Goal: Task Accomplishment & Management: Use online tool/utility

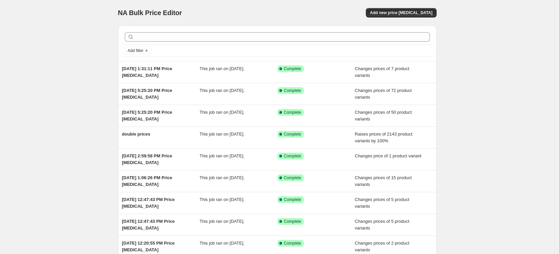
click at [405, 19] on div "NA Bulk Price Editor. This page is ready NA Bulk Price Editor Add new price [ME…" at bounding box center [277, 13] width 319 height 26
click at [405, 12] on span "Add new price [MEDICAL_DATA]" at bounding box center [401, 12] width 62 height 5
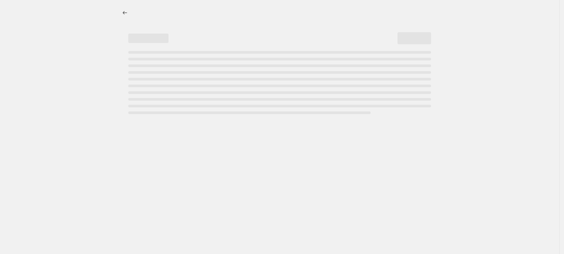
select select "percentage"
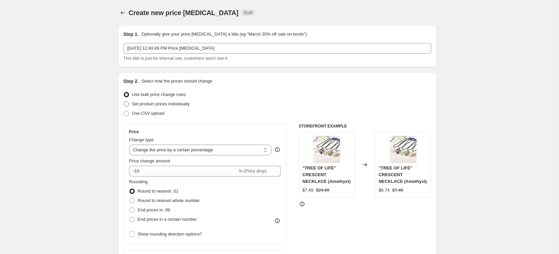
click at [186, 104] on span "Set product prices individually" at bounding box center [161, 103] width 58 height 5
click at [124, 102] on input "Set product prices individually" at bounding box center [124, 101] width 0 height 0
radio input "true"
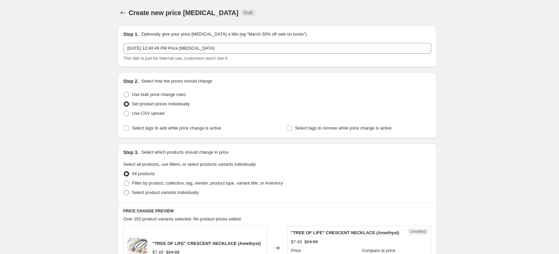
click at [174, 192] on span "Select product variants individually" at bounding box center [165, 192] width 67 height 5
click at [124, 190] on input "Select product variants individually" at bounding box center [124, 190] width 0 height 0
radio input "true"
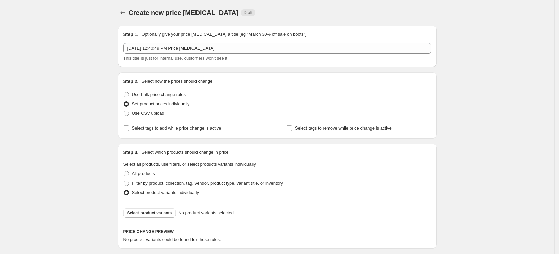
click at [161, 212] on span "Select product variants" at bounding box center [150, 212] width 45 height 5
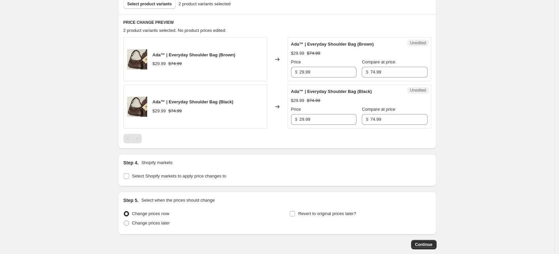
scroll to position [210, 0]
click at [170, 175] on span "Select Shopify markets to apply price changes to" at bounding box center [179, 175] width 94 height 5
click at [129, 175] on input "Select Shopify markets to apply price changes to" at bounding box center [126, 175] width 5 height 5
checkbox input "true"
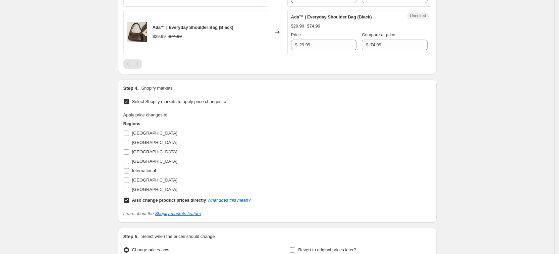
scroll to position [294, 0]
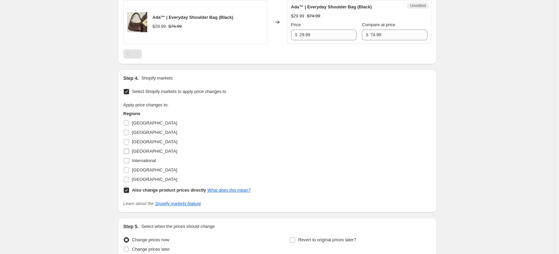
click at [141, 152] on span "[GEOGRAPHIC_DATA]" at bounding box center [154, 151] width 45 height 5
click at [129, 152] on input "[GEOGRAPHIC_DATA]" at bounding box center [126, 151] width 5 height 5
checkbox input "true"
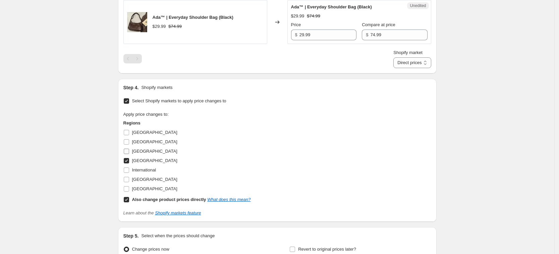
click at [141, 150] on span "[GEOGRAPHIC_DATA]" at bounding box center [154, 151] width 45 height 5
click at [129, 150] on input "[GEOGRAPHIC_DATA]" at bounding box center [126, 151] width 5 height 5
checkbox input "true"
click at [150, 179] on span "[GEOGRAPHIC_DATA]" at bounding box center [154, 179] width 45 height 5
click at [129, 179] on input "[GEOGRAPHIC_DATA]" at bounding box center [126, 179] width 5 height 5
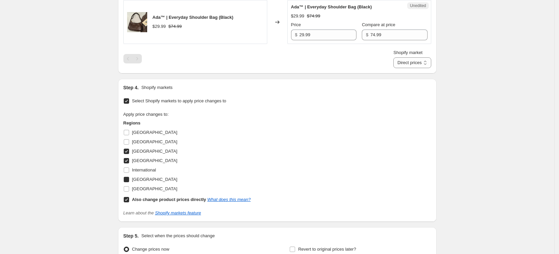
checkbox input "true"
click at [150, 186] on span "[GEOGRAPHIC_DATA]" at bounding box center [154, 188] width 45 height 5
click at [129, 186] on input "[GEOGRAPHIC_DATA]" at bounding box center [126, 188] width 5 height 5
checkbox input "true"
click at [156, 198] on b "Also change product prices directly" at bounding box center [169, 199] width 74 height 5
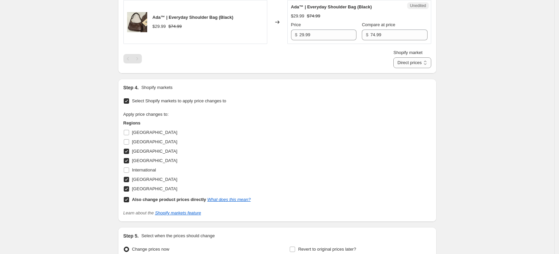
click at [129, 198] on input "Also change product prices directly What does this mean?" at bounding box center [126, 199] width 5 height 5
checkbox input "false"
select select "34367439004"
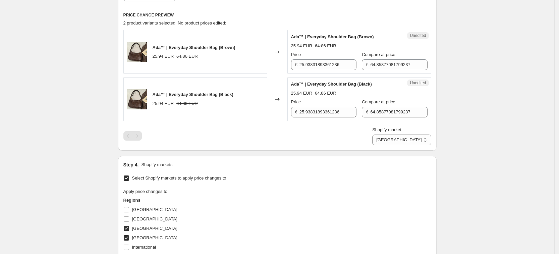
scroll to position [210, 0]
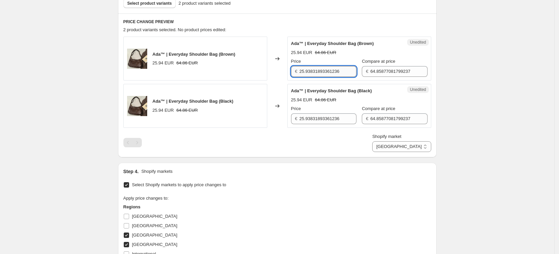
click at [318, 75] on input "25.93831893361236" at bounding box center [328, 71] width 57 height 11
click at [320, 74] on input "25.93831893361236" at bounding box center [328, 71] width 57 height 11
type input "29.99"
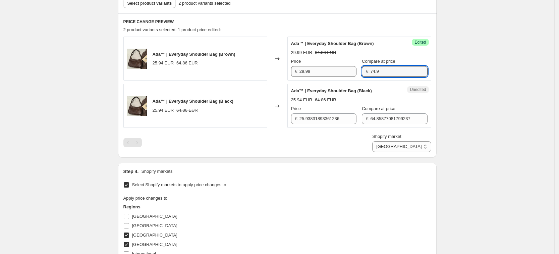
type input "74.99"
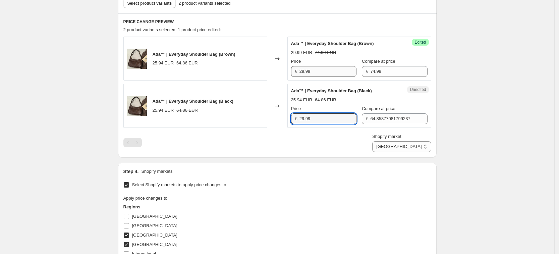
type input "29.99"
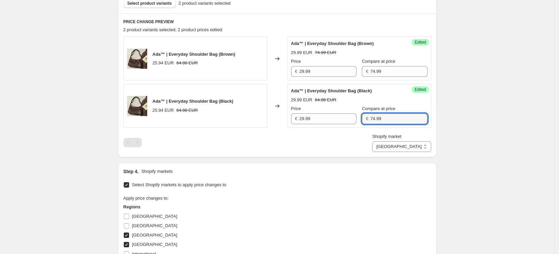
type input "74.99"
click at [379, 161] on div "Step 1. Optionally give your price [MEDICAL_DATA] a title (eg "March 30% off sa…" at bounding box center [275, 89] width 324 height 558
click at [411, 149] on select "[GEOGRAPHIC_DATA] [GEOGRAPHIC_DATA] [GEOGRAPHIC_DATA] [GEOGRAPHIC_DATA]" at bounding box center [402, 146] width 59 height 11
select select "34367406236"
click at [403, 152] on select "[GEOGRAPHIC_DATA] [GEOGRAPHIC_DATA] [GEOGRAPHIC_DATA] [GEOGRAPHIC_DATA]" at bounding box center [402, 146] width 59 height 11
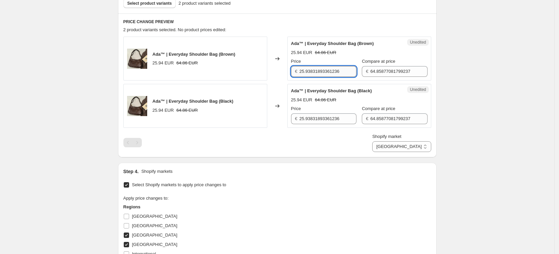
click at [347, 74] on input "25.93831893361236" at bounding box center [328, 71] width 57 height 11
type input "29.99"
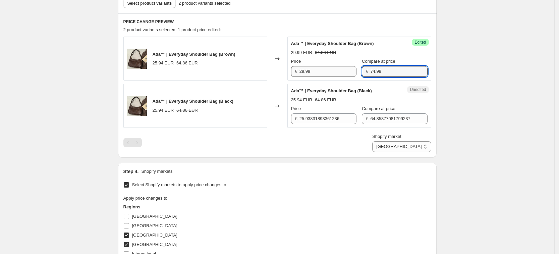
type input "74.99"
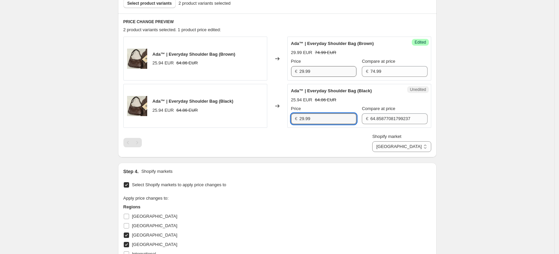
type input "29.99"
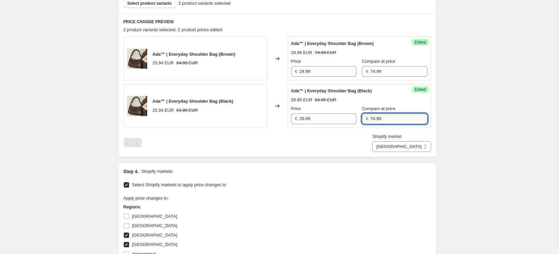
type input "74.99"
click at [340, 129] on div "Ada™ | Everyday Shoulder Bag (Brown) 25.94 EUR 64.86 EUR Changed to Success Edi…" at bounding box center [278, 94] width 308 height 115
click at [418, 148] on select "[GEOGRAPHIC_DATA] [GEOGRAPHIC_DATA] [GEOGRAPHIC_DATA] [GEOGRAPHIC_DATA]" at bounding box center [402, 146] width 59 height 11
select select "34367209628"
click at [388, 152] on select "[GEOGRAPHIC_DATA] [GEOGRAPHIC_DATA] [GEOGRAPHIC_DATA] [GEOGRAPHIC_DATA]" at bounding box center [402, 146] width 59 height 11
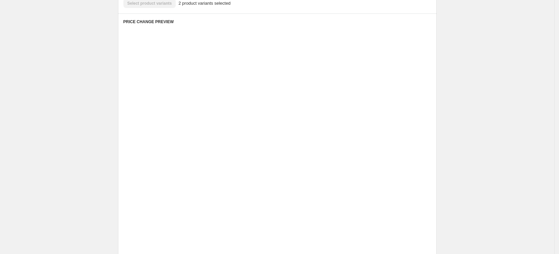
click at [327, 58] on div "Price" at bounding box center [340, 61] width 55 height 7
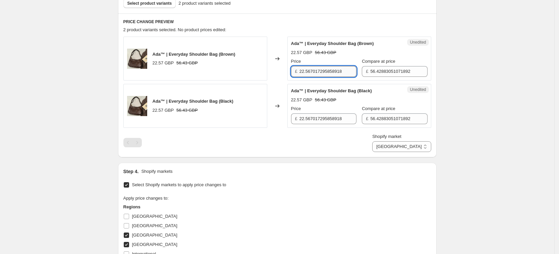
click at [327, 73] on input "22.567017295858918" at bounding box center [328, 71] width 57 height 11
type input "1"
type input "29.99"
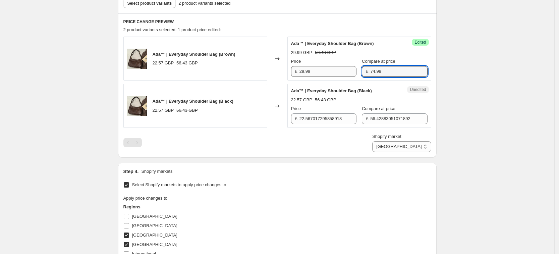
type input "74.99"
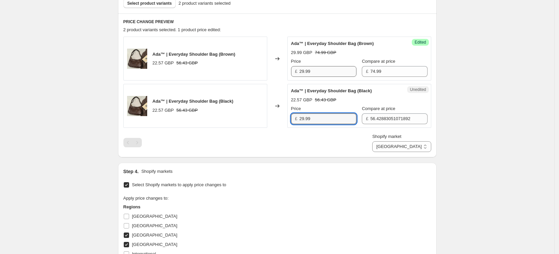
type input "29.99"
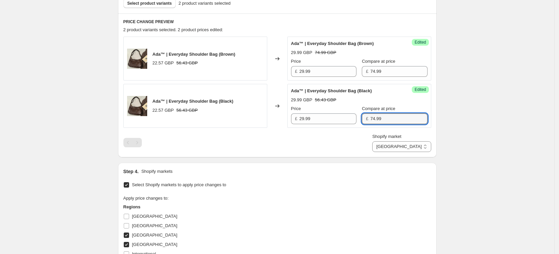
type input "74.99"
click at [298, 193] on div "Select Shopify markets to apply price changes to Apply price changes to: Region…" at bounding box center [278, 240] width 308 height 120
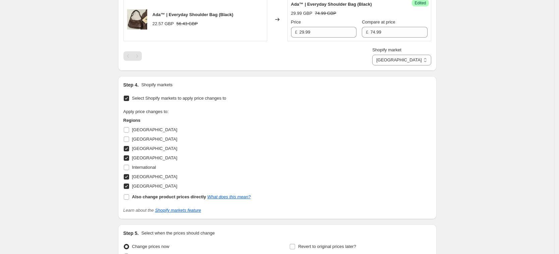
scroll to position [365, 0]
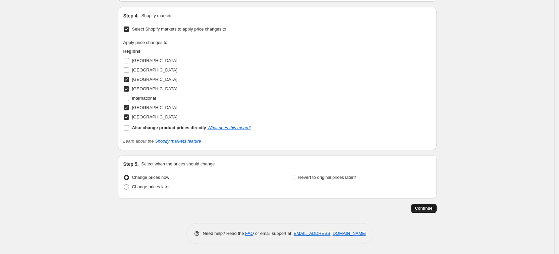
click at [428, 207] on span "Continue" at bounding box center [423, 208] width 17 height 5
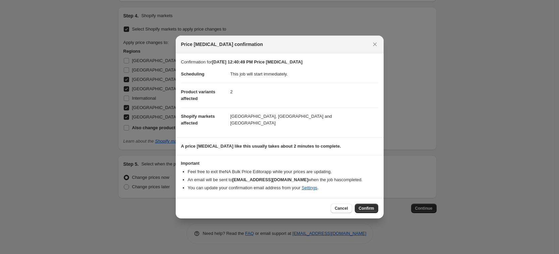
click at [365, 206] on span "Confirm" at bounding box center [366, 208] width 15 height 5
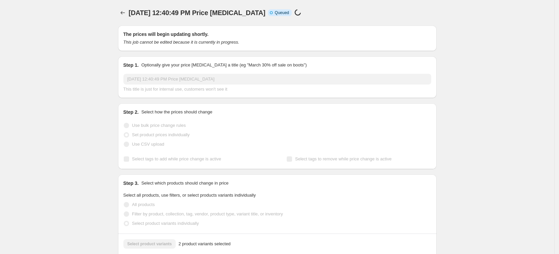
select select "34367209628"
